Goal: Check status: Check status

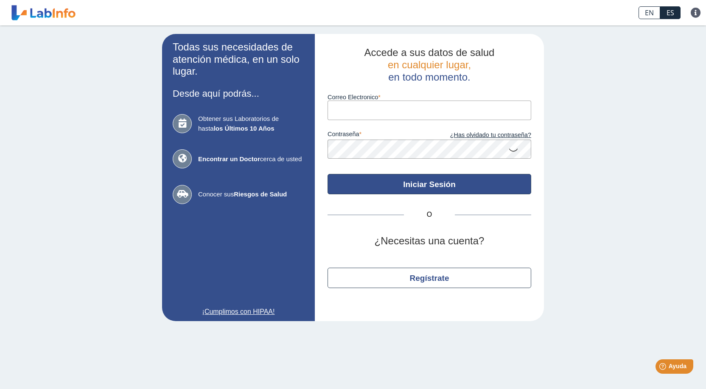
type input "[EMAIL_ADDRESS][DOMAIN_NAME]"
click at [405, 186] on button "Iniciar Sesión" at bounding box center [430, 184] width 204 height 20
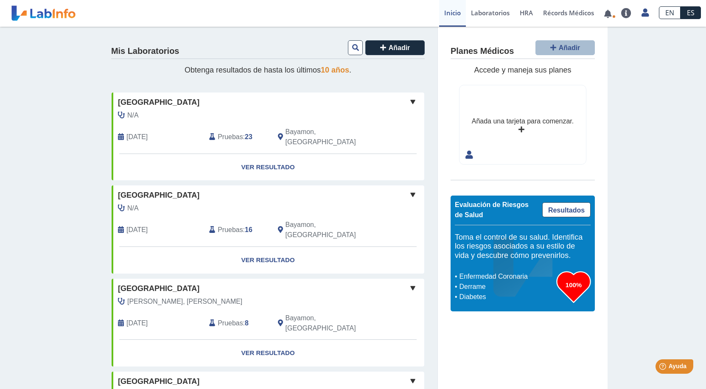
click at [218, 132] on span "Pruebas" at bounding box center [230, 137] width 25 height 10
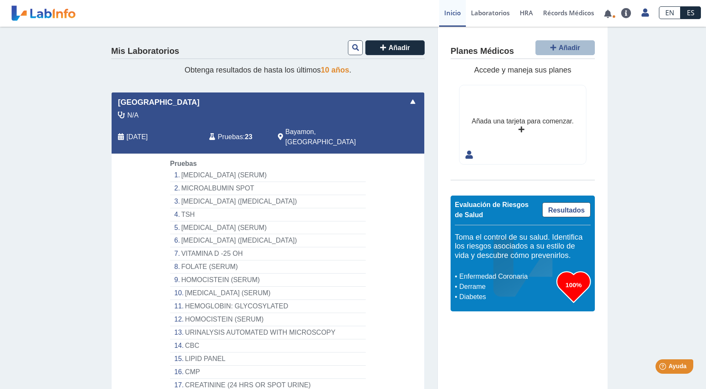
click at [194, 169] on li "[MEDICAL_DATA] (SERUM)" at bounding box center [268, 175] width 196 height 13
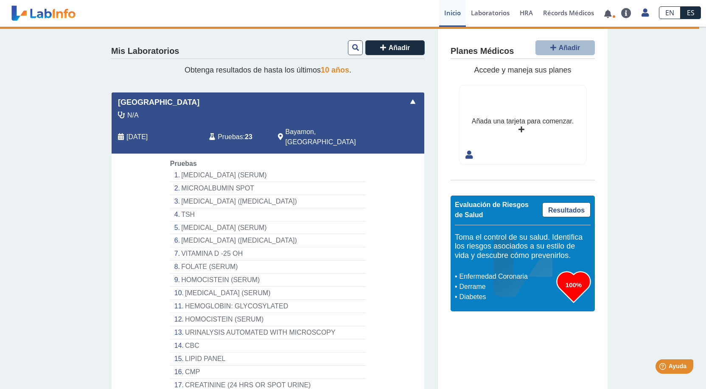
select select "**********"
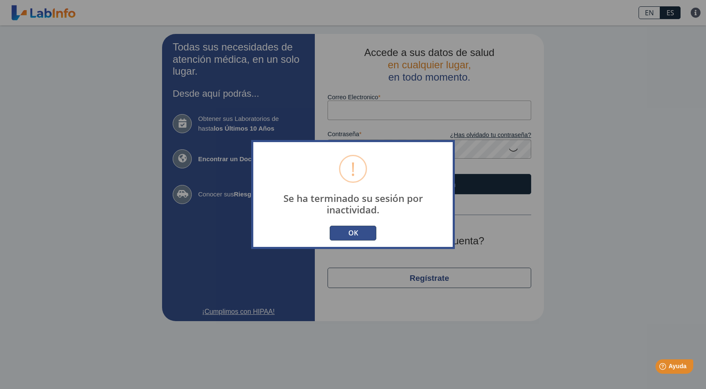
click at [365, 232] on button "OK" at bounding box center [353, 233] width 47 height 15
